Goal: Task Accomplishment & Management: Use online tool/utility

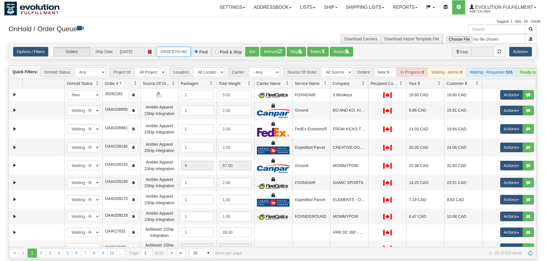
scroll to position [0, 12]
click at [255, 55] on div "Is equal to Is not equal to Contains Does not contains CAD USD EUR ZAR [PERSON_…" at bounding box center [272, 151] width 536 height 215
click at [256, 47] on button "Go!" at bounding box center [252, 52] width 14 height 10
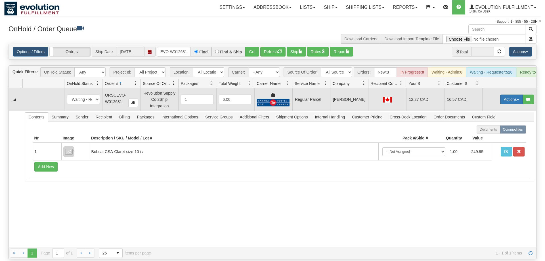
click at [511, 95] on button "Actions" at bounding box center [511, 100] width 23 height 10
click at [502, 123] on span "Rate All Services" at bounding box center [500, 125] width 34 height 5
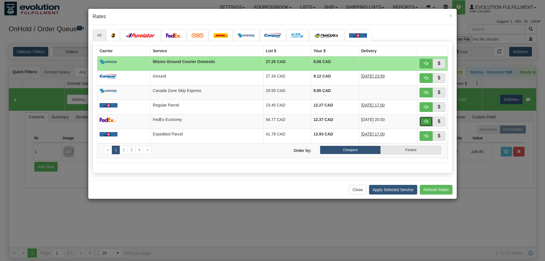
drag, startPoint x: 429, startPoint y: 123, endPoint x: 401, endPoint y: 122, distance: 28.7
click at [428, 123] on button "button" at bounding box center [426, 122] width 13 height 10
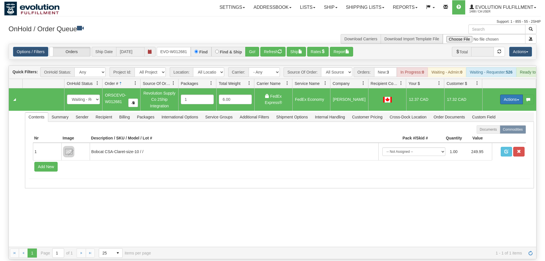
click at [500, 95] on button "Actions" at bounding box center [511, 100] width 23 height 10
click at [490, 130] on span "Ship" at bounding box center [489, 132] width 12 height 5
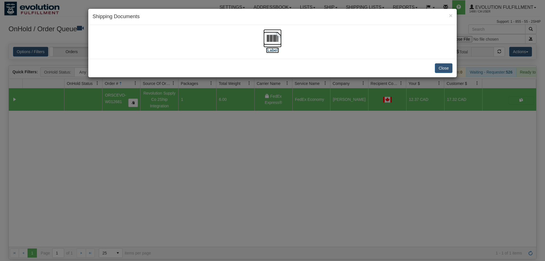
click at [272, 43] on img at bounding box center [272, 38] width 18 height 18
click at [266, 204] on div "× Shipping Documents [Label] Close" at bounding box center [272, 130] width 545 height 261
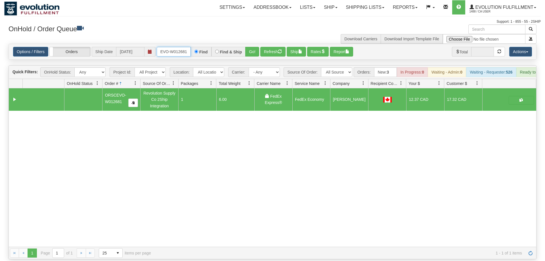
click at [165, 47] on input "ORSCEVO-W012681" at bounding box center [174, 52] width 34 height 10
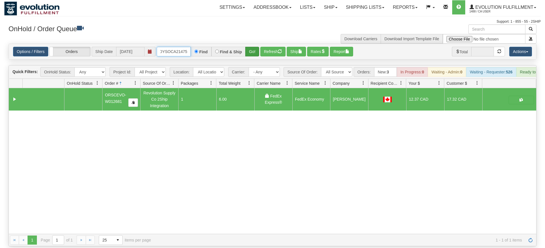
type input "OMOYSOCA21475"
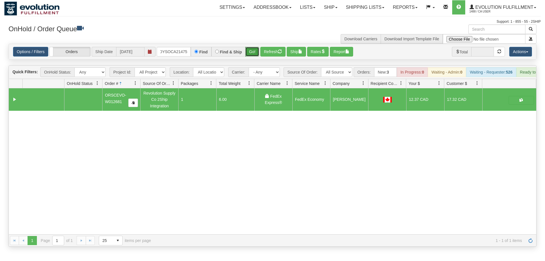
click at [246, 53] on div "Is equal to Is not equal to Contains Does not contains CAD USD EUR ZAR [PERSON_…" at bounding box center [272, 145] width 536 height 203
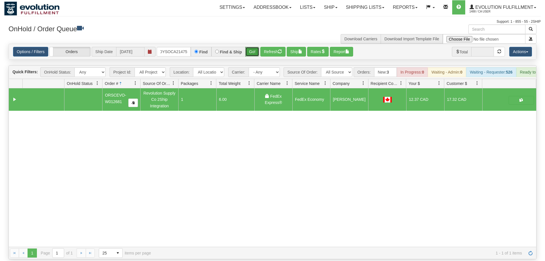
click at [250, 47] on button "Go!" at bounding box center [252, 52] width 14 height 10
